Goal: Information Seeking & Learning: Learn about a topic

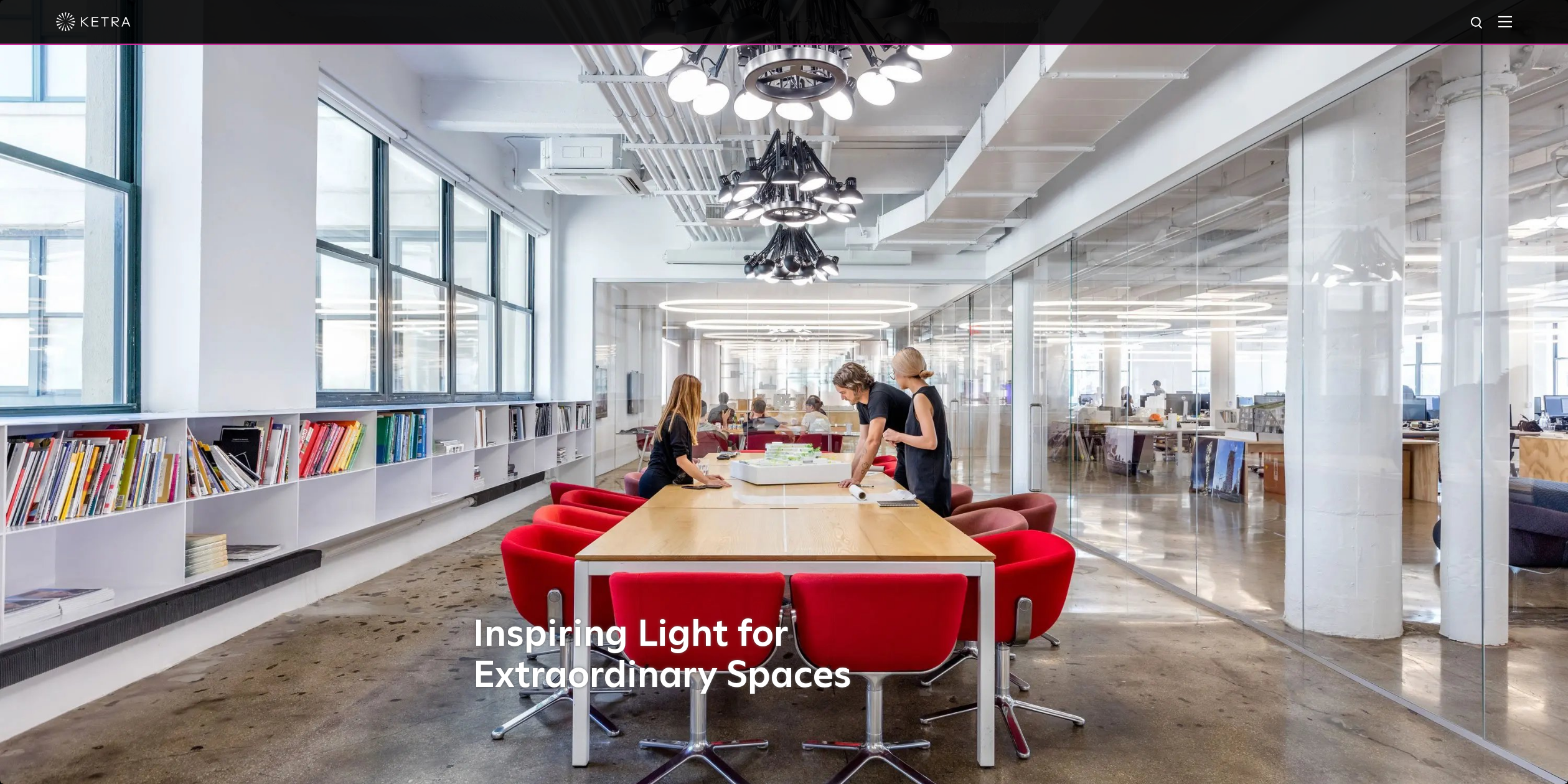
click at [1512, 18] on div at bounding box center [784, 22] width 1568 height 45
click at [1510, 23] on img at bounding box center [1504, 22] width 14 height 12
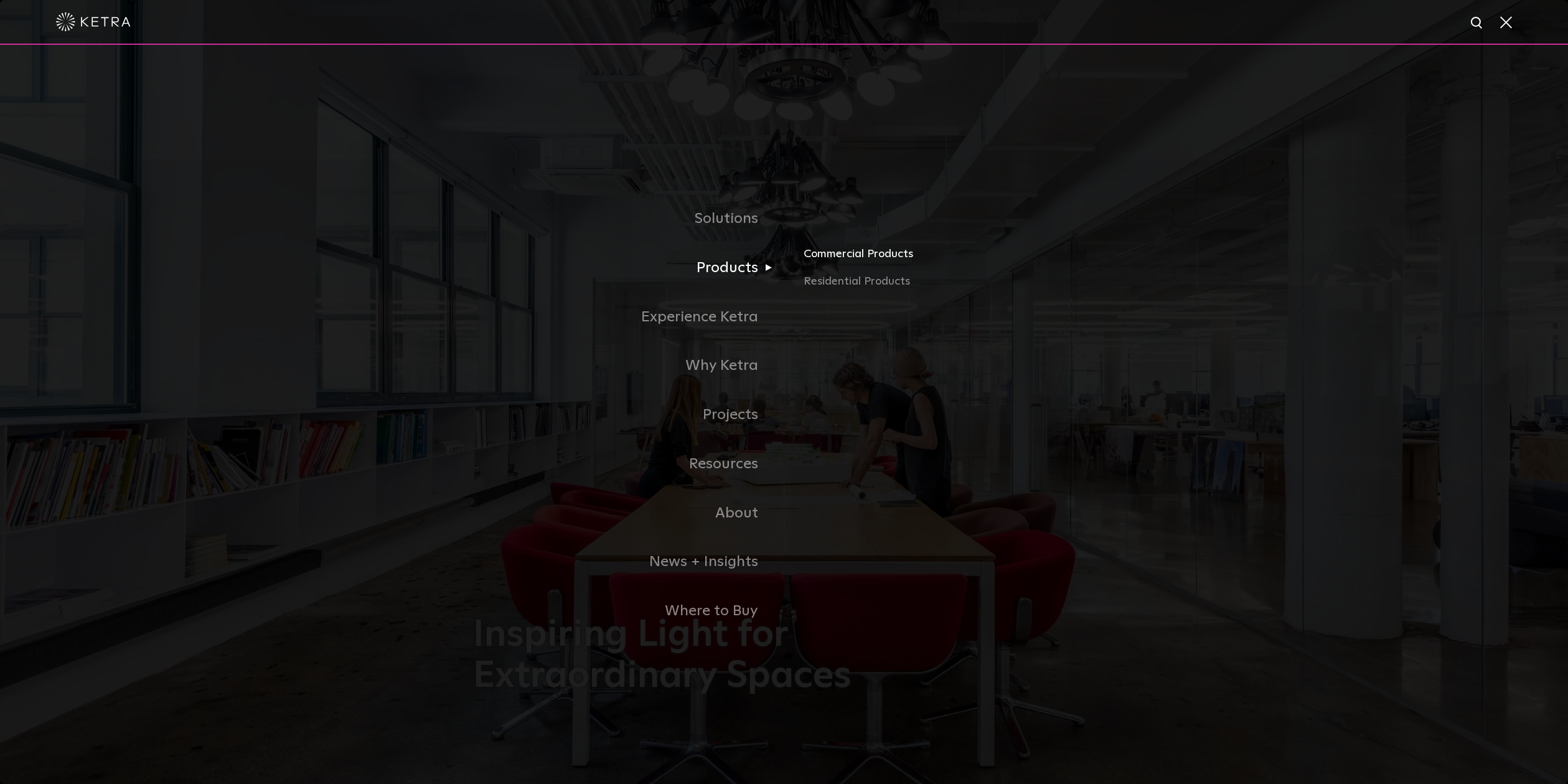
click at [841, 259] on link "Commercial Products" at bounding box center [949, 259] width 291 height 27
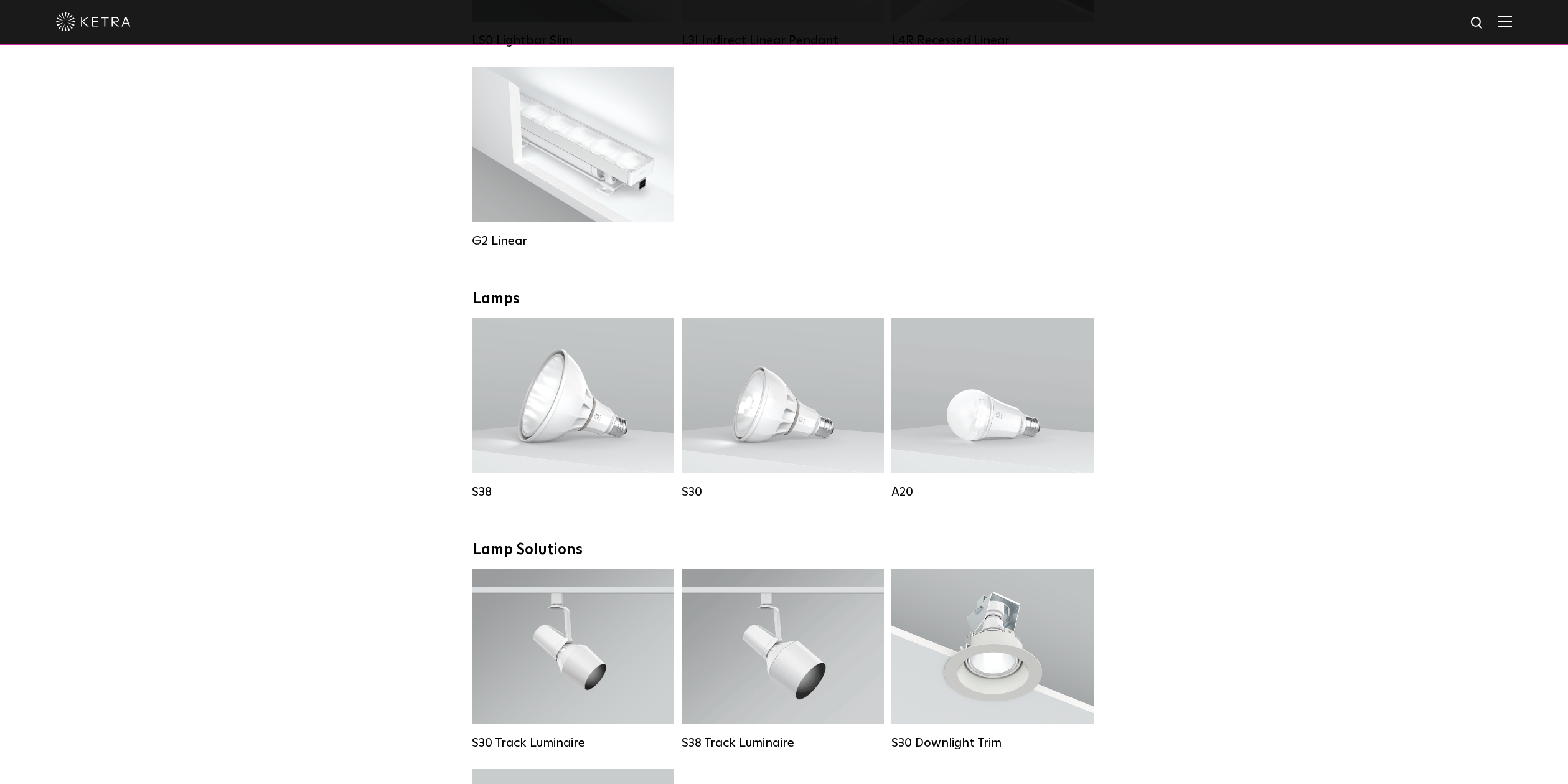
scroll to position [705, 0]
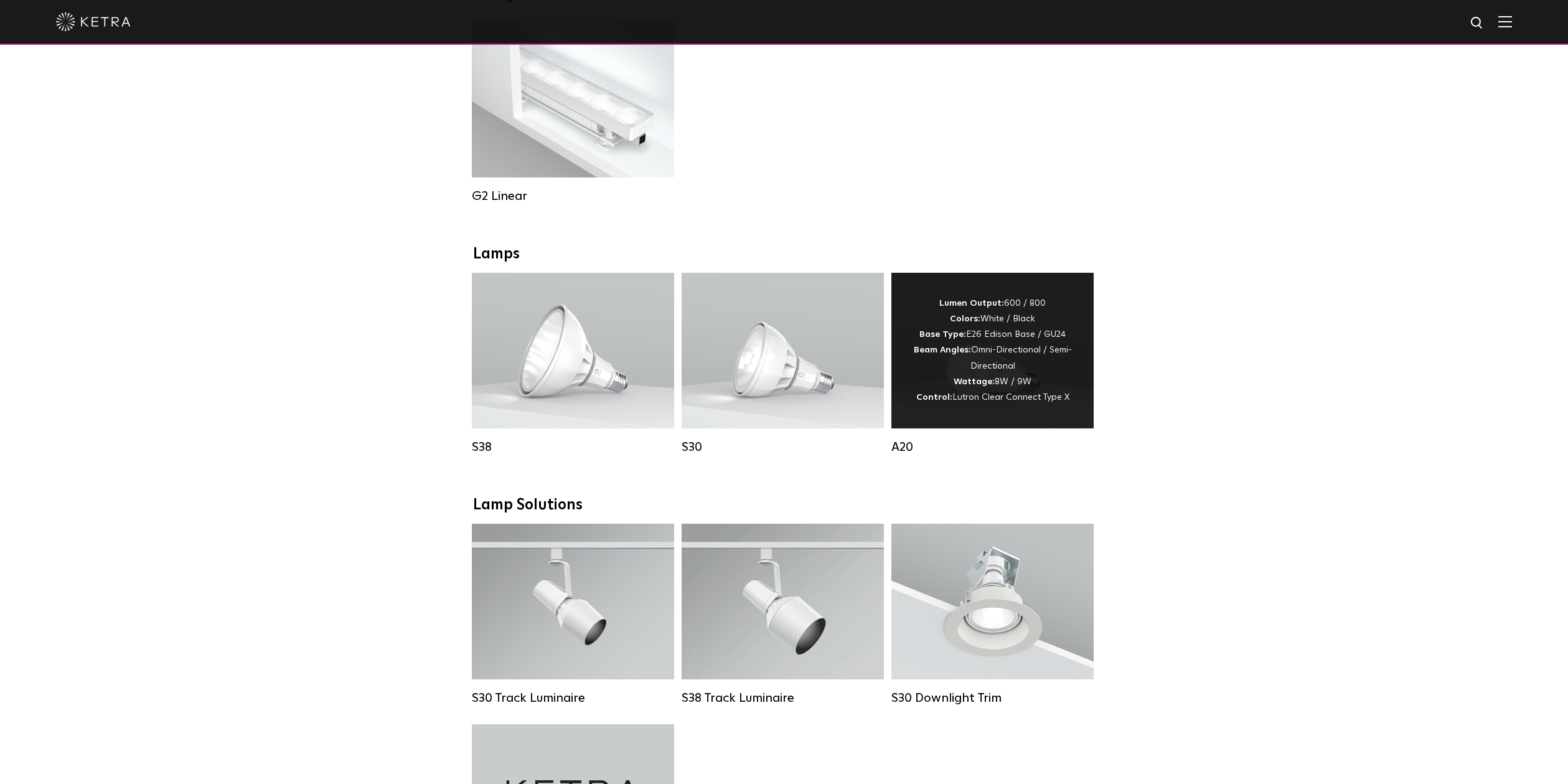
click at [982, 410] on div "Lumen Output: 600 / 800 Colors: White / Black Base Type: E26 Edison Base / GU24…" at bounding box center [992, 350] width 202 height 155
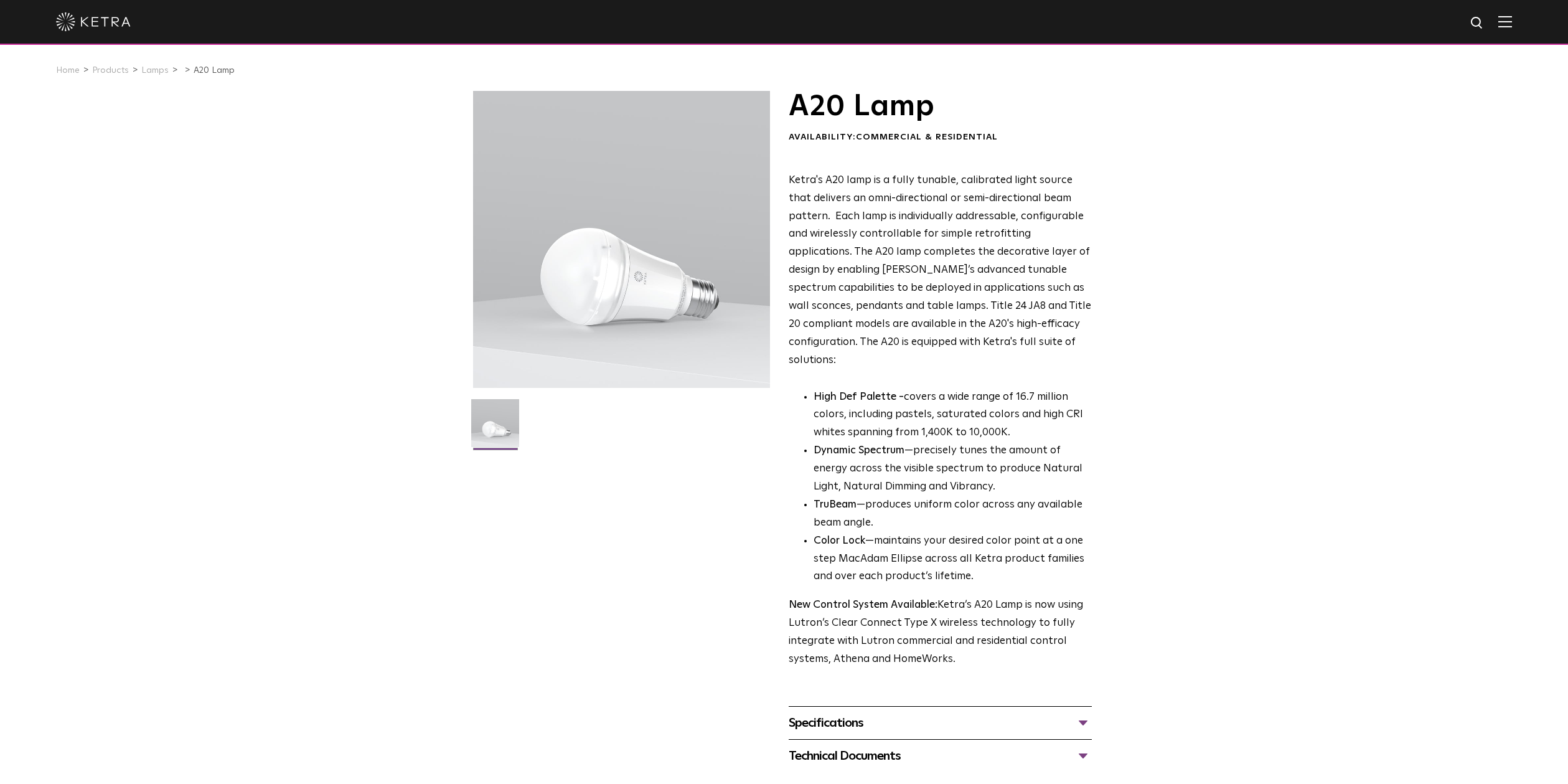
click at [1509, 17] on img at bounding box center [1504, 22] width 14 height 12
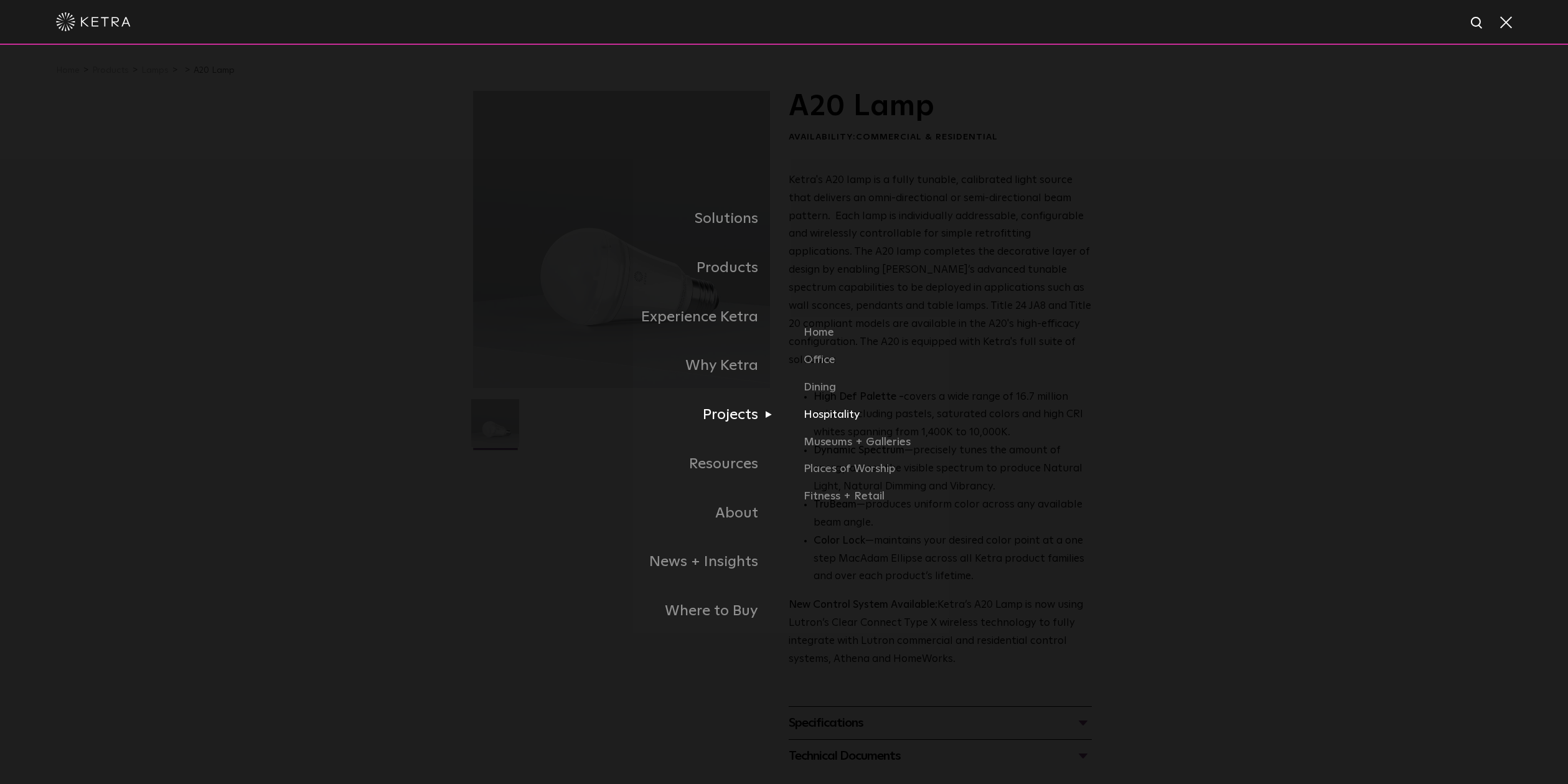
click at [841, 417] on link "Hospitality" at bounding box center [949, 420] width 291 height 27
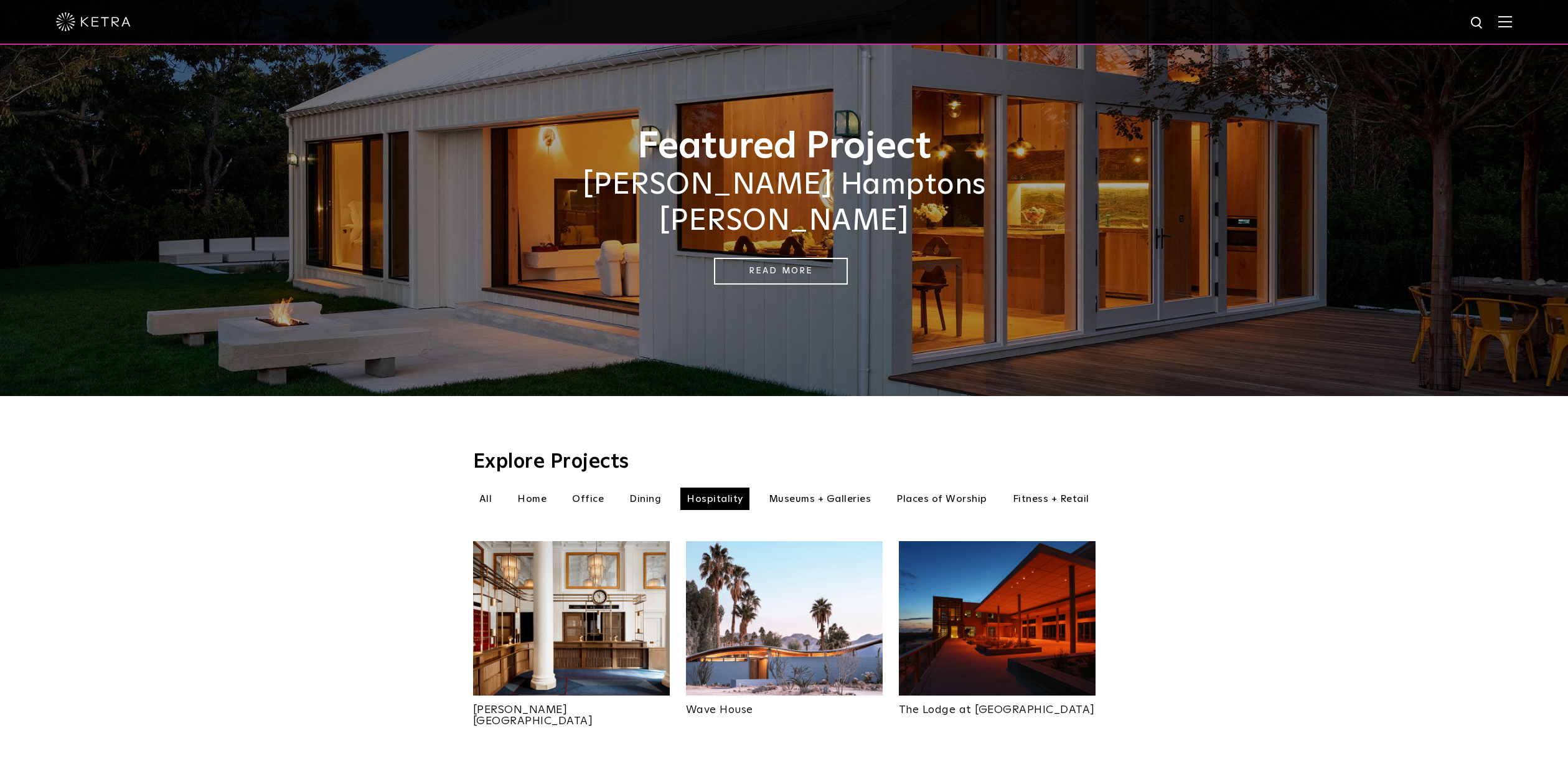
scroll to position [53, 0]
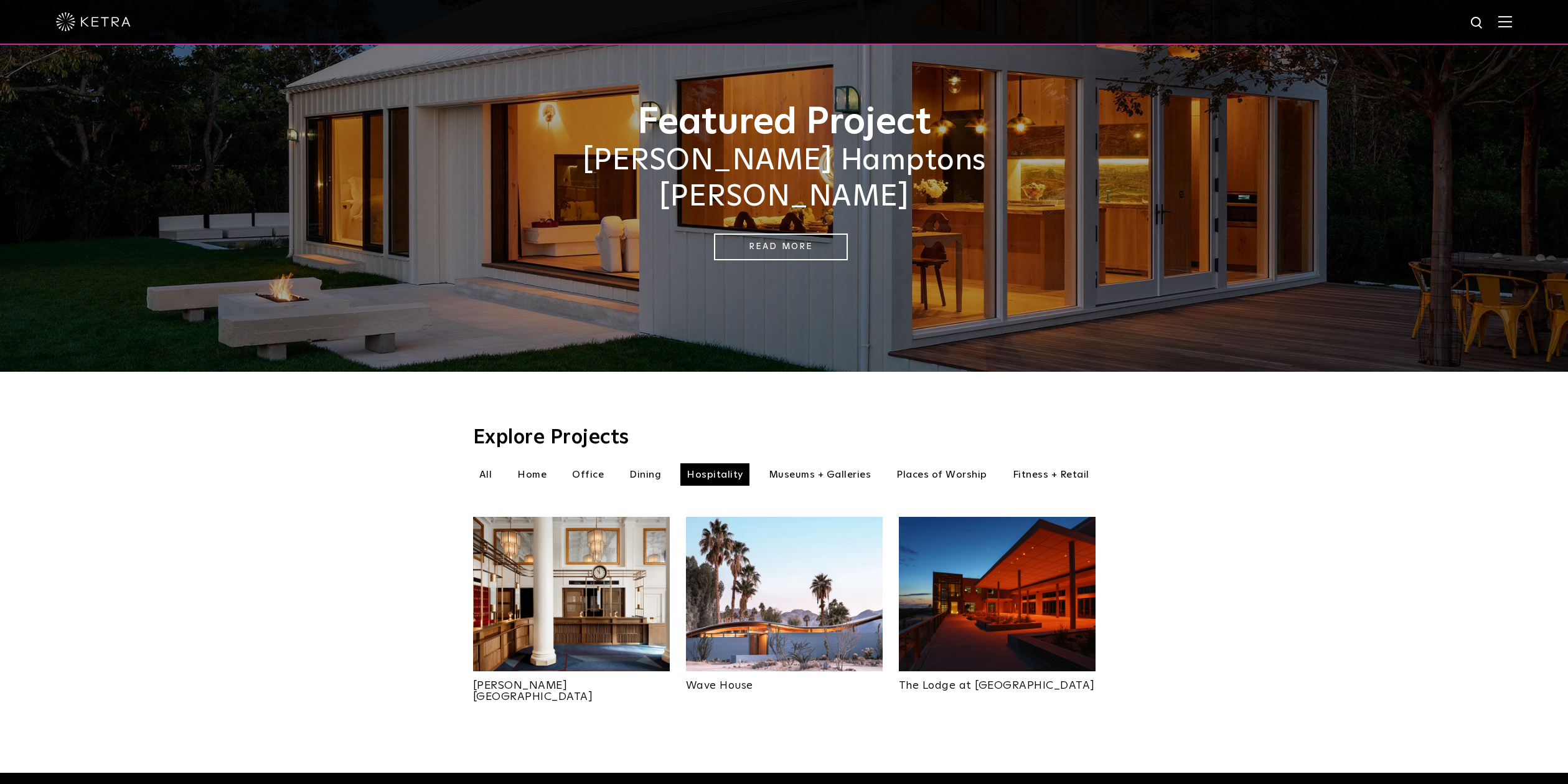
click at [488, 463] on li "All" at bounding box center [485, 474] width 25 height 22
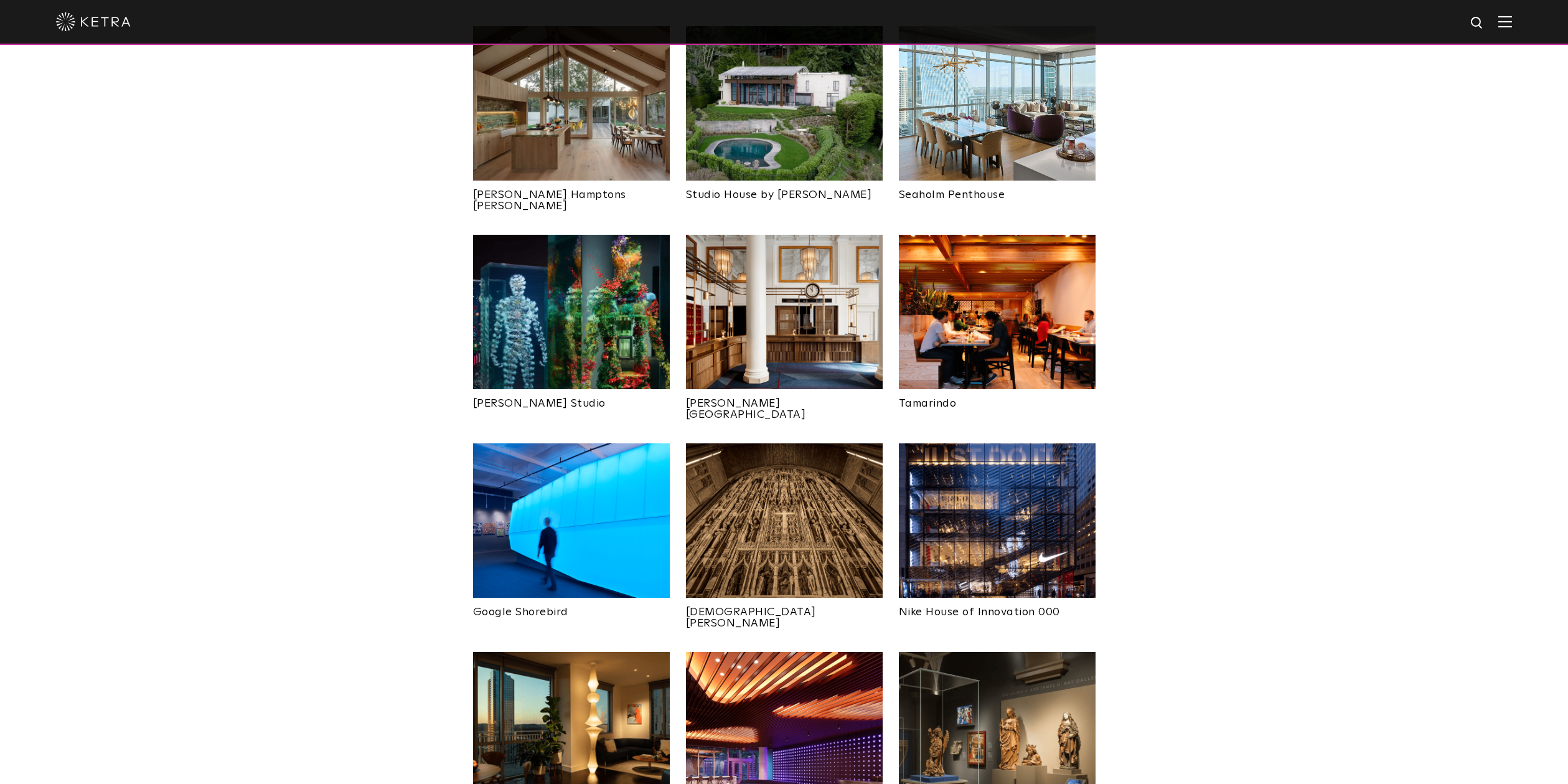
scroll to position [672, 0]
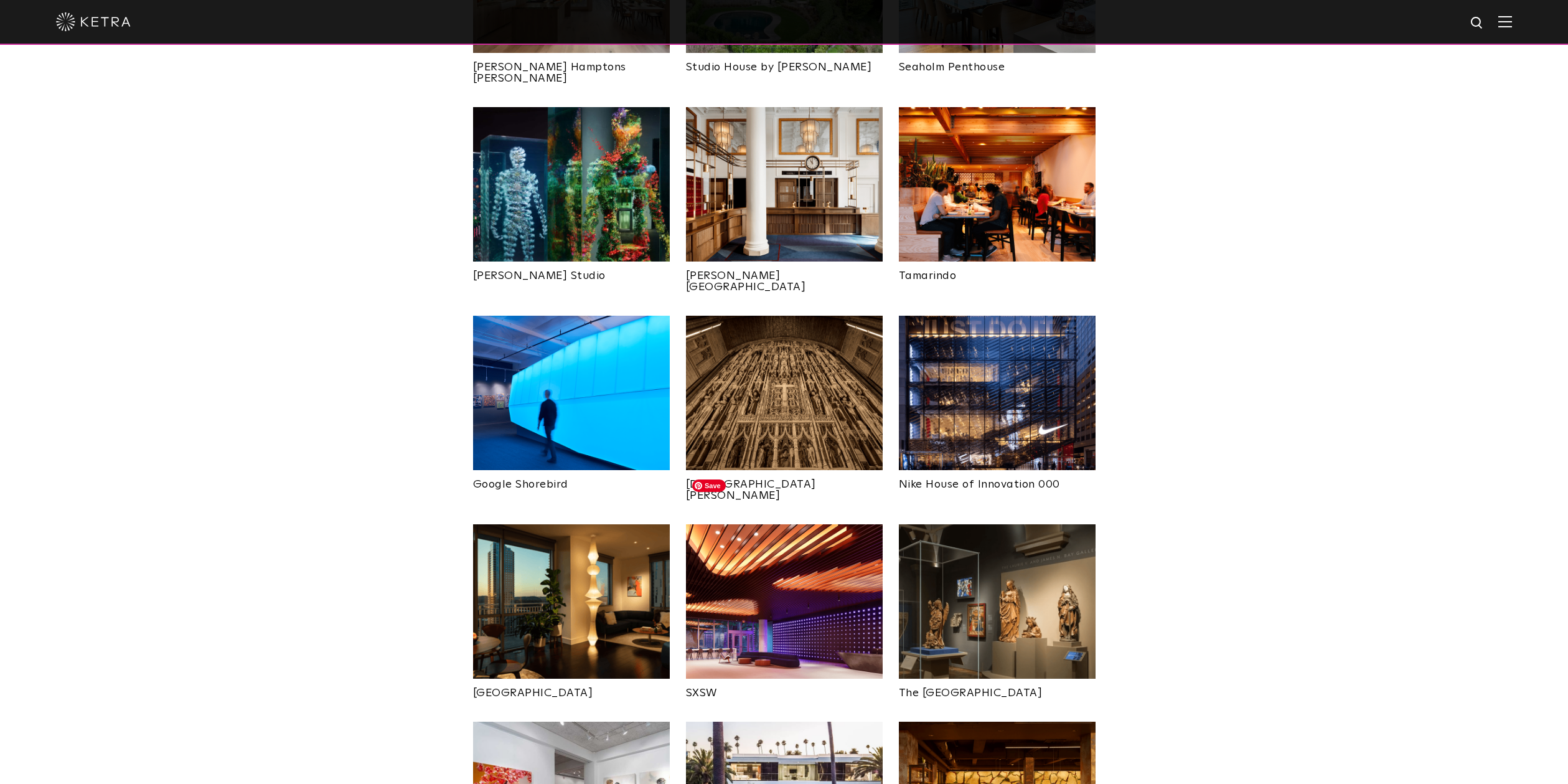
click at [789, 553] on img at bounding box center [784, 602] width 196 height 155
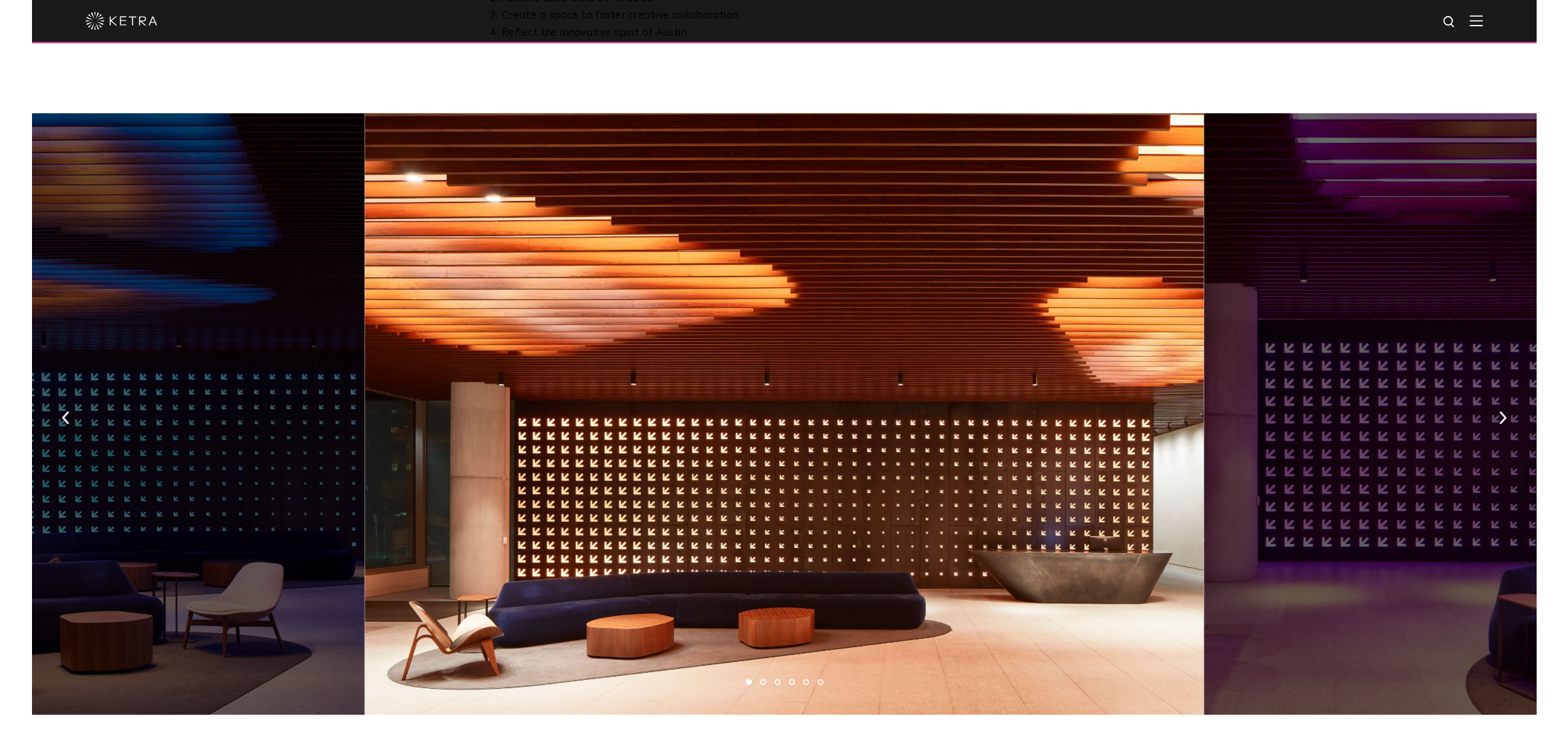
scroll to position [868, 0]
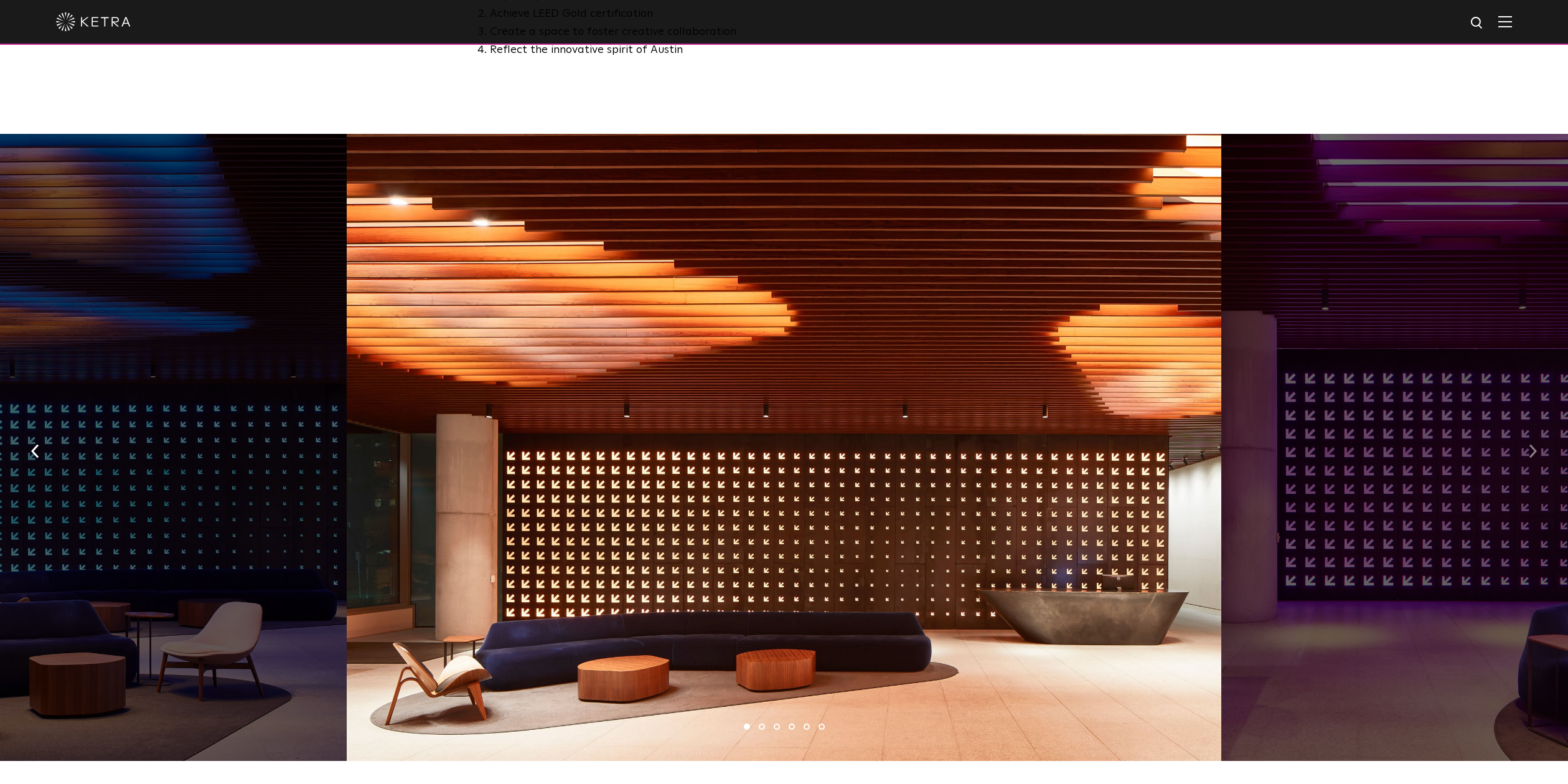
click at [1533, 444] on img "button" at bounding box center [1532, 451] width 8 height 14
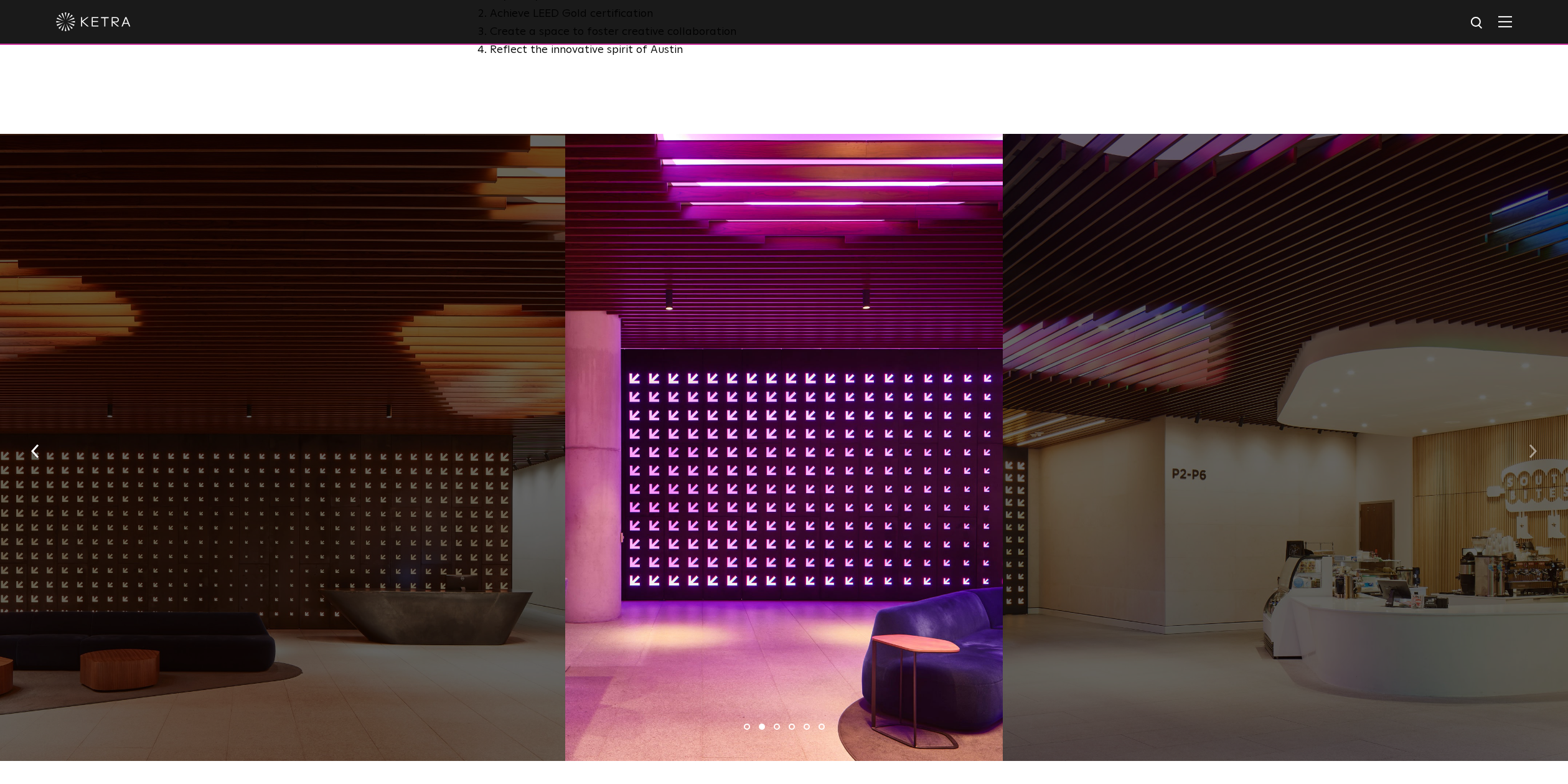
click at [1533, 444] on img "button" at bounding box center [1532, 451] width 8 height 14
